Goal: Task Accomplishment & Management: Use online tool/utility

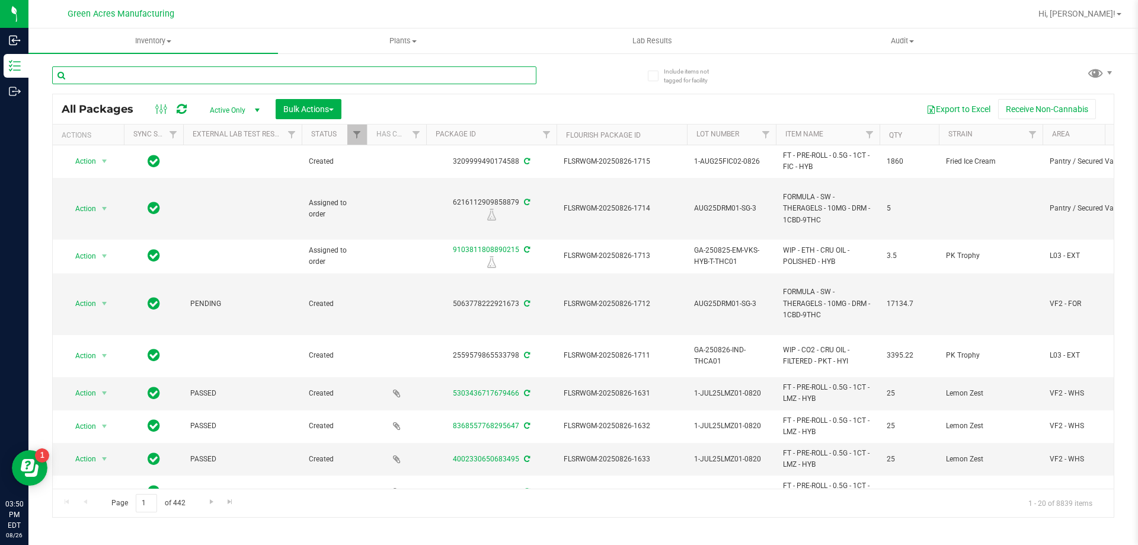
click at [164, 77] on input "text" at bounding box center [294, 75] width 484 height 18
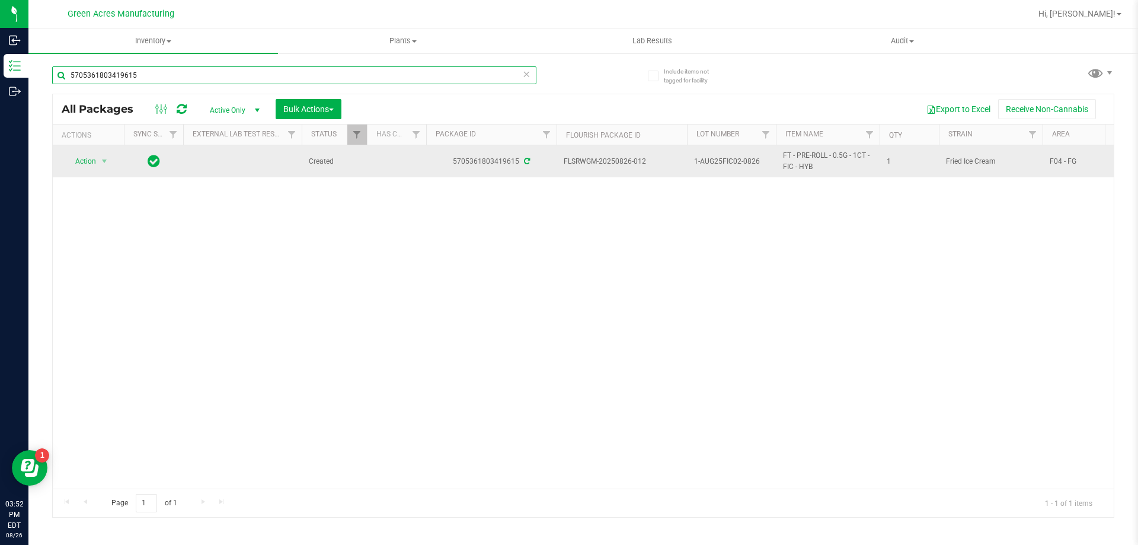
type input "5705361803419615"
click at [86, 155] on span "Action" at bounding box center [81, 161] width 32 height 17
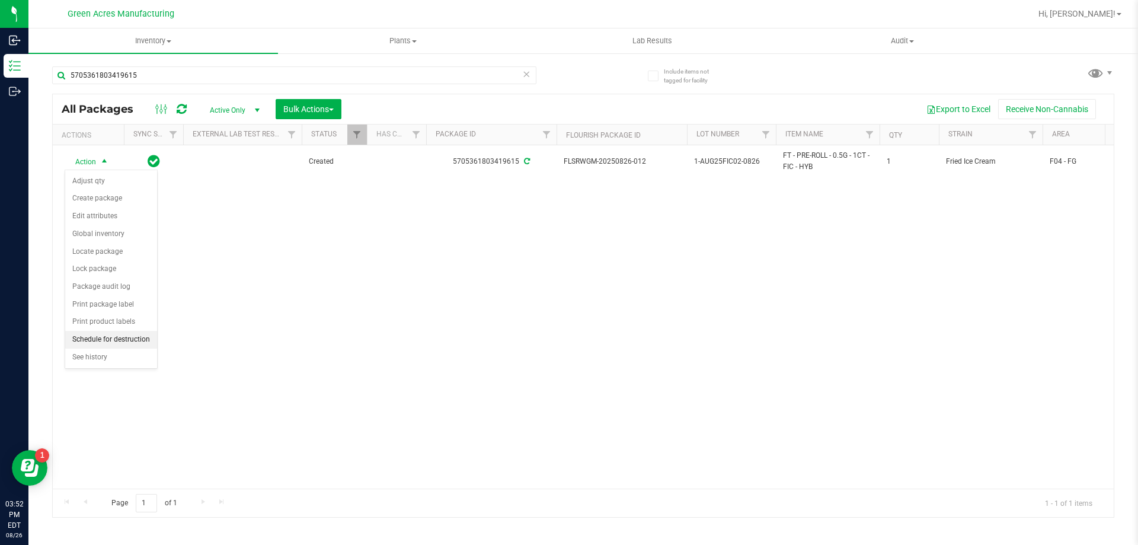
click at [82, 337] on li "Schedule for destruction" at bounding box center [111, 340] width 92 height 18
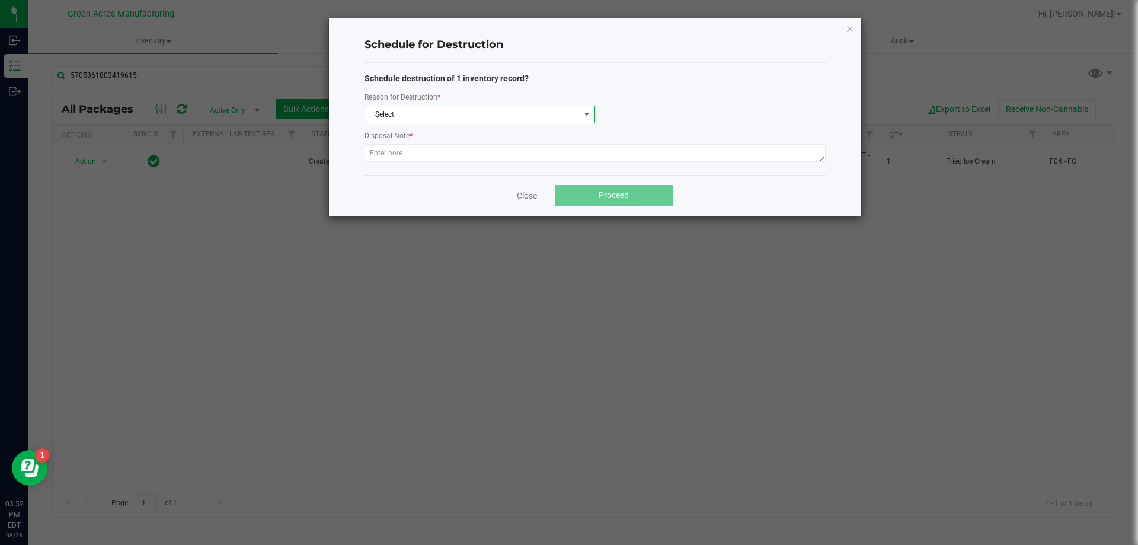
click at [490, 115] on span "Select" at bounding box center [472, 114] width 214 height 17
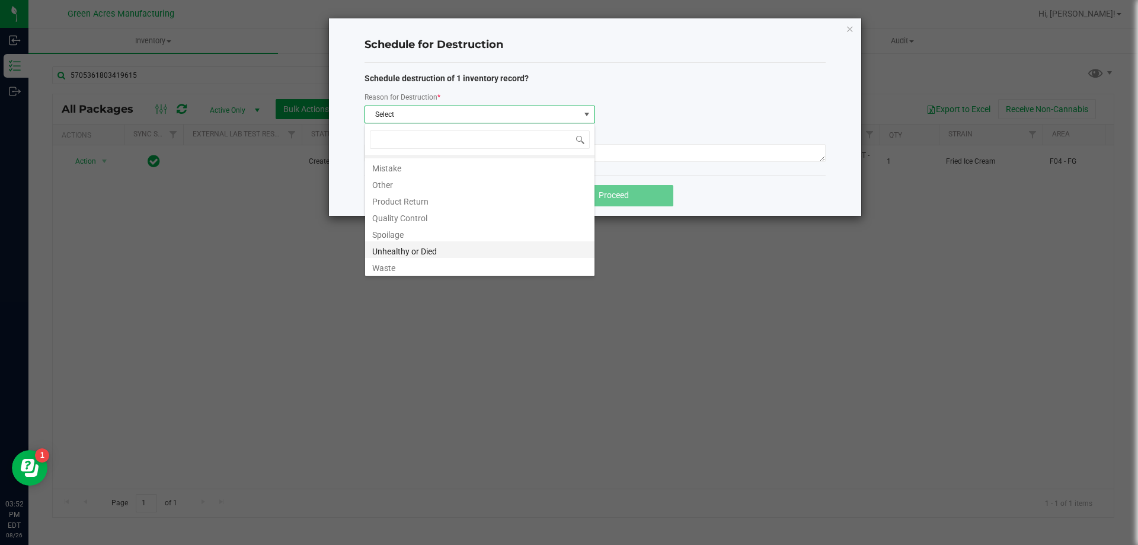
scroll to position [14, 0]
click at [418, 261] on li "Waste" at bounding box center [479, 265] width 229 height 17
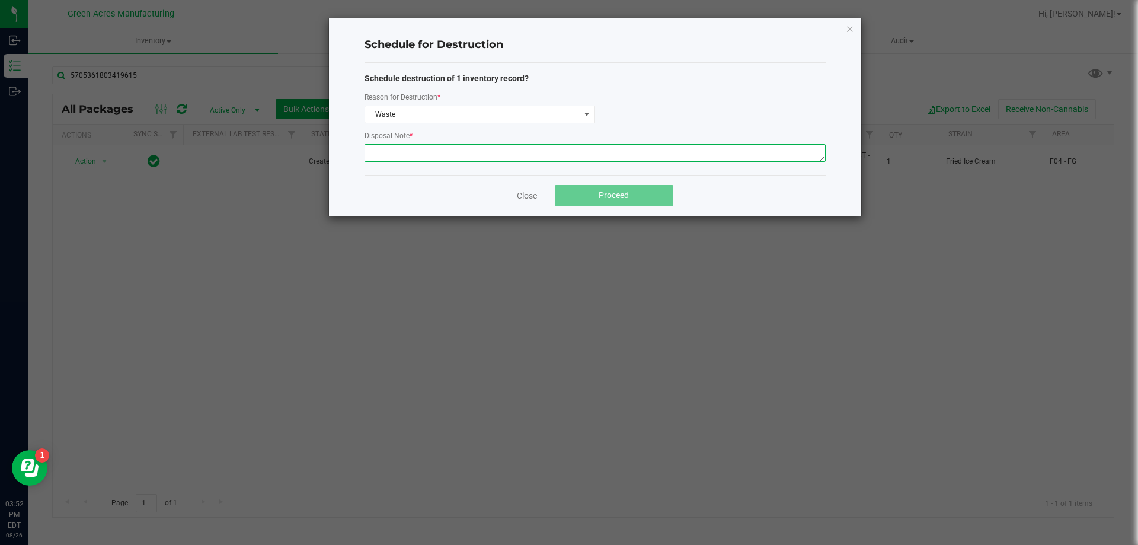
click at [402, 158] on textarea at bounding box center [594, 153] width 461 height 18
paste textarea "W"
type textarea "WASTE FOR ROLLMASTER PRODUCTION"
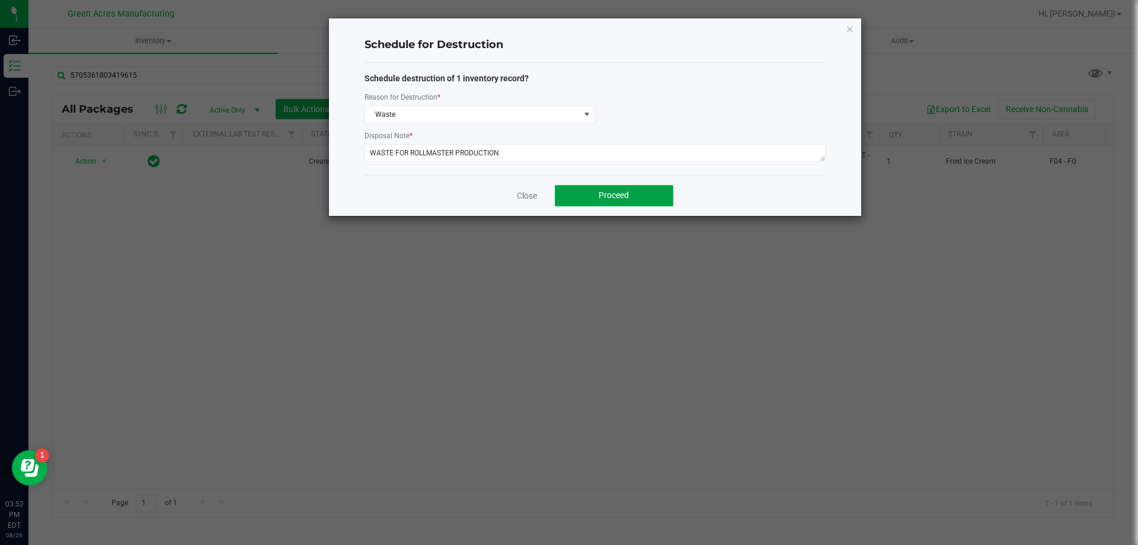
click at [590, 191] on button "Proceed" at bounding box center [614, 195] width 119 height 21
